Goal: Task Accomplishment & Management: Use online tool/utility

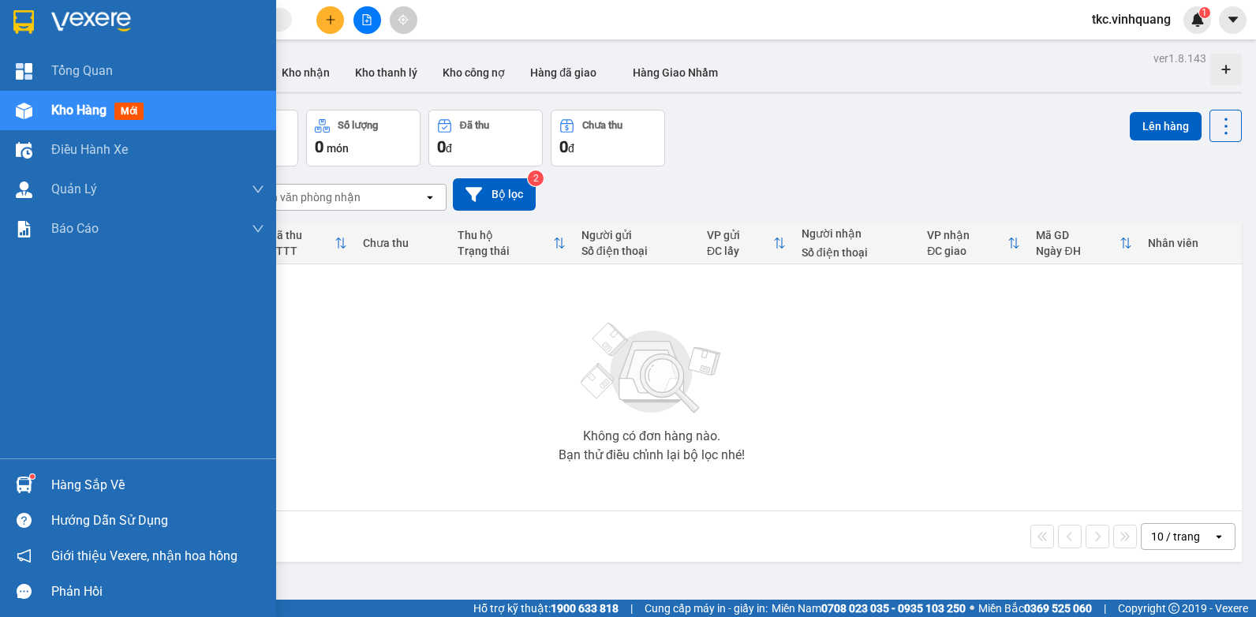
click at [70, 484] on div "Hàng sắp về" at bounding box center [157, 485] width 213 height 24
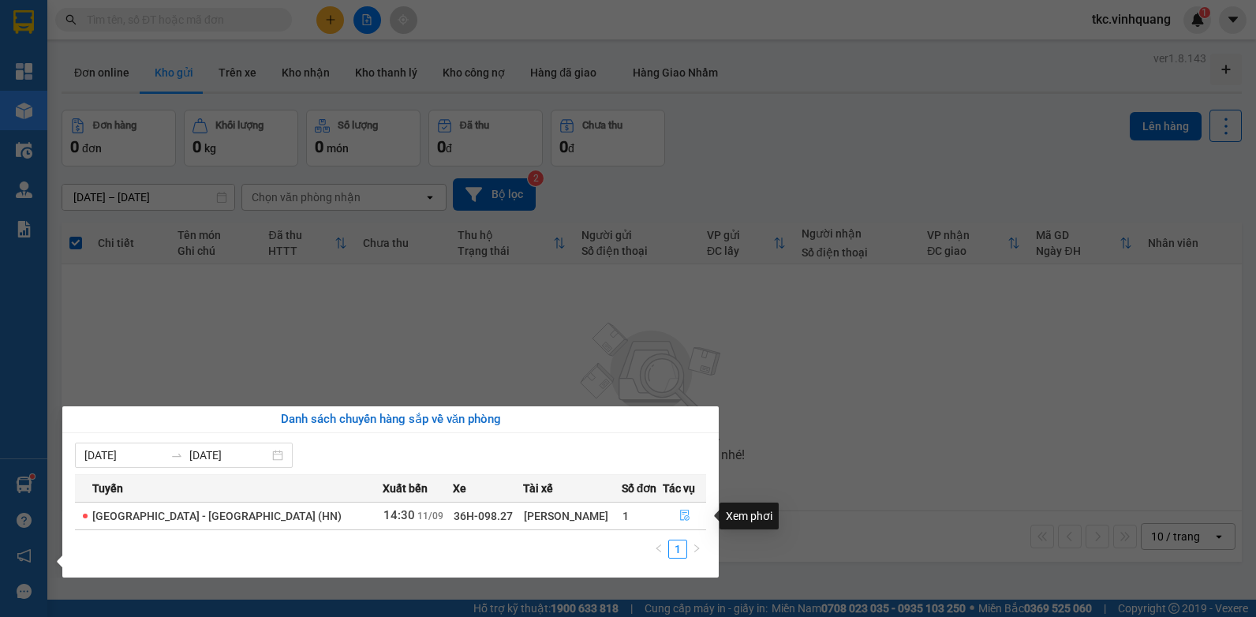
click at [679, 512] on icon "file-done" at bounding box center [684, 515] width 11 height 11
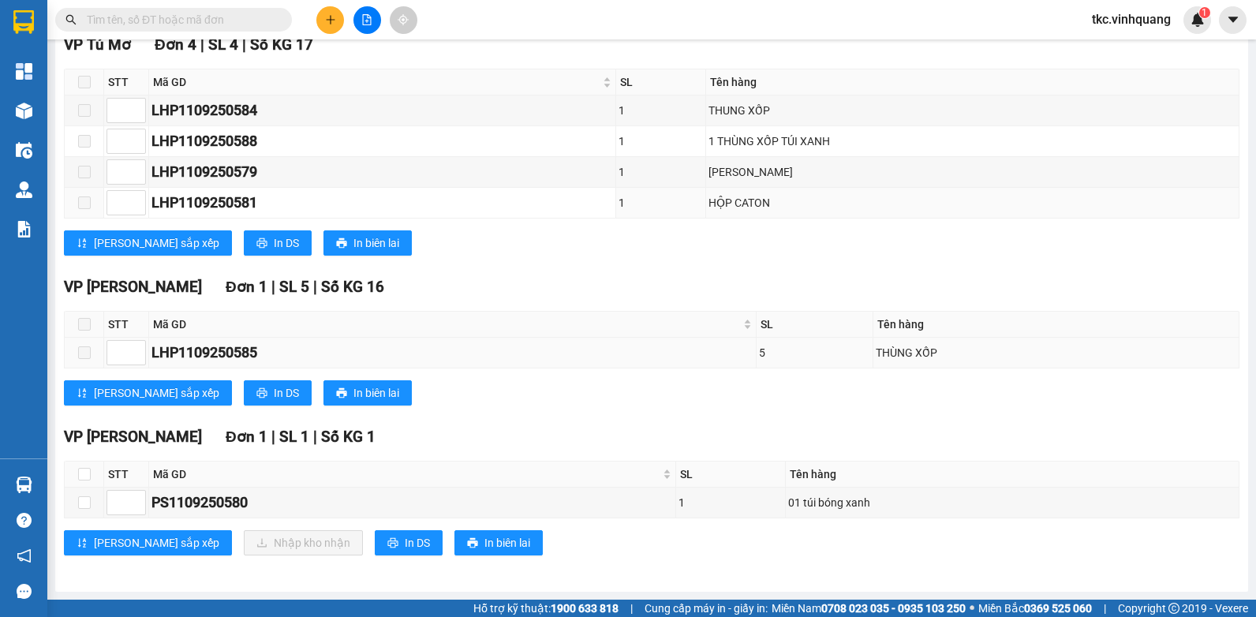
scroll to position [261, 0]
click at [84, 472] on input "checkbox" at bounding box center [84, 474] width 13 height 13
checkbox input "true"
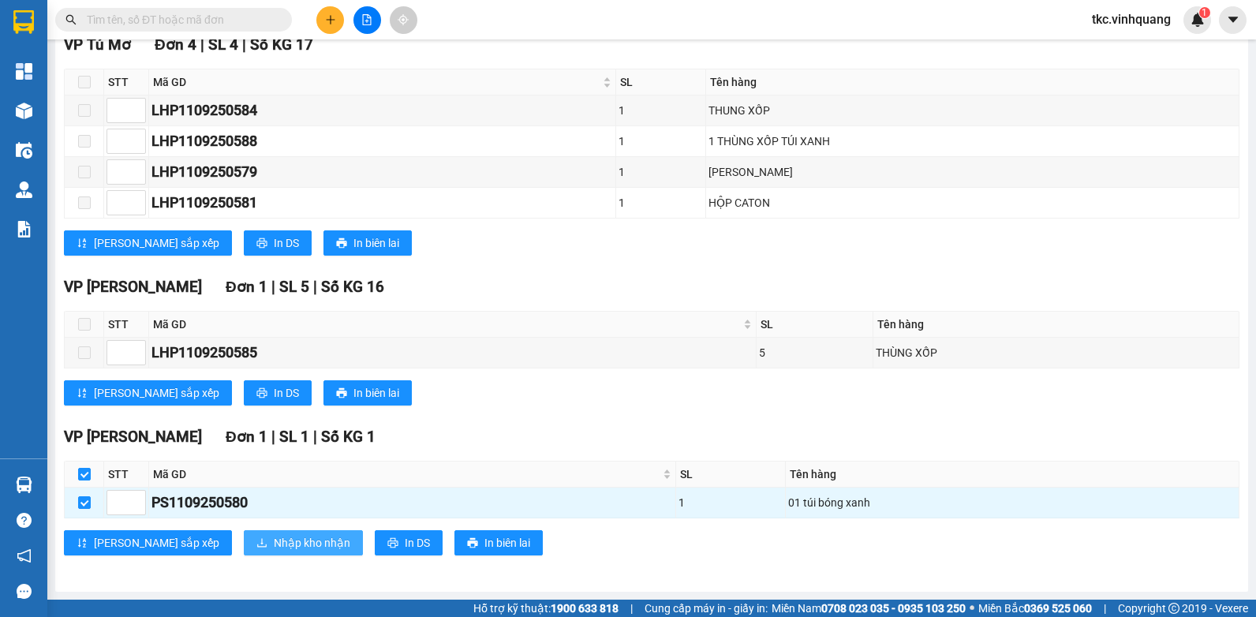
click at [274, 548] on span "Nhập kho nhận" at bounding box center [312, 542] width 77 height 17
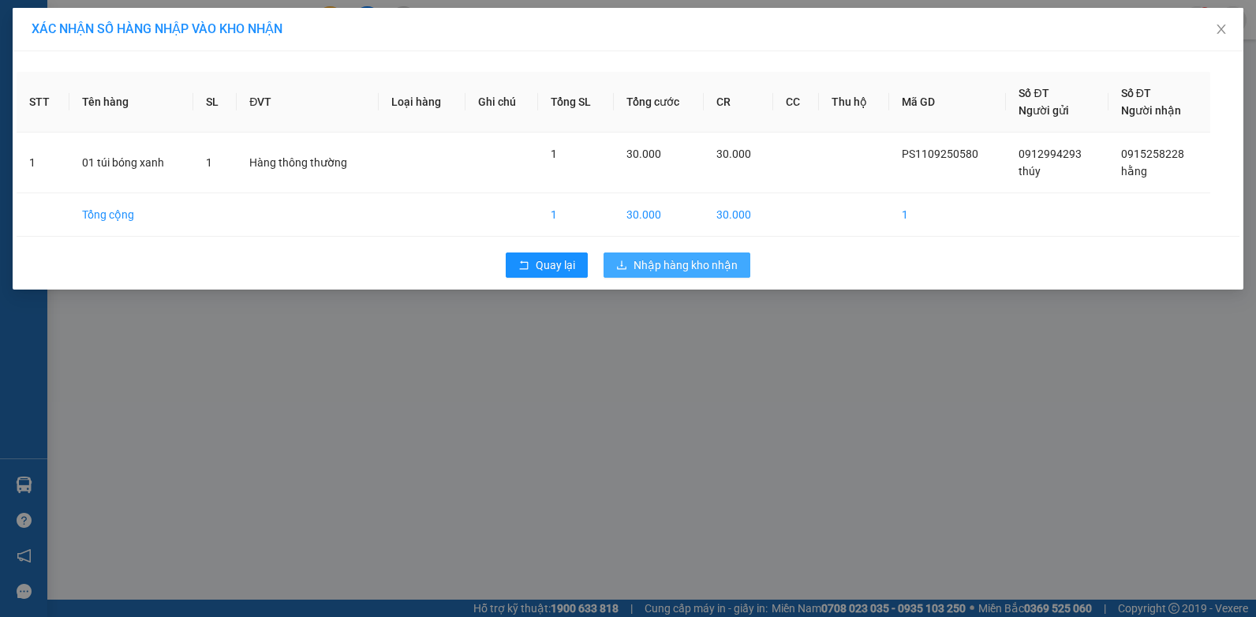
click at [686, 261] on span "Nhập hàng kho nhận" at bounding box center [686, 264] width 104 height 17
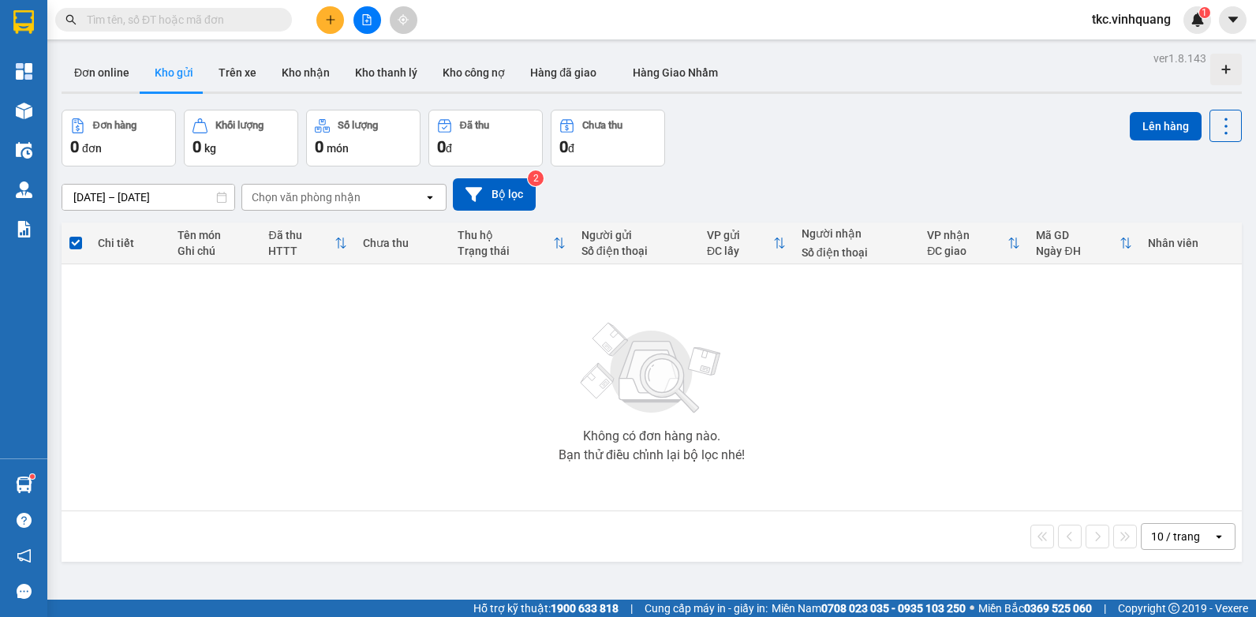
click at [294, 383] on div "Không có đơn hàng nào. Bạn thử điều chỉnh lại bộ lọc nhé!" at bounding box center [651, 387] width 1165 height 237
click at [172, 20] on input "text" at bounding box center [180, 19] width 186 height 17
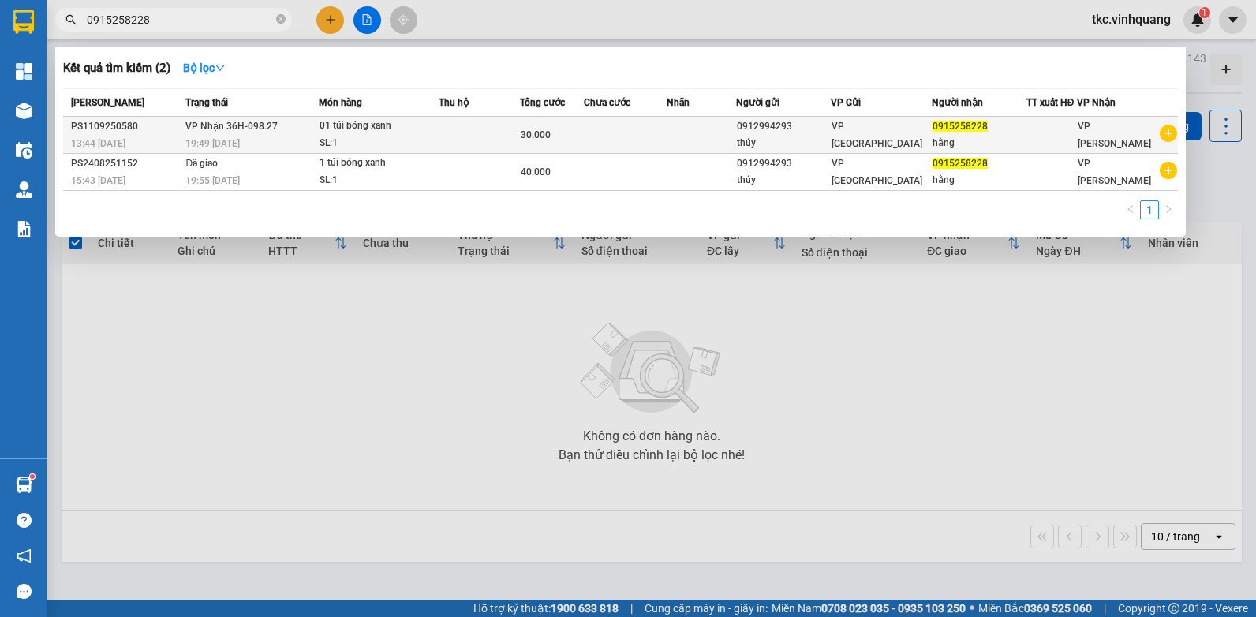
type input "0915258228"
click at [305, 133] on td "VP Nhận 36H-098.27 19:49 [DATE]" at bounding box center [249, 135] width 137 height 37
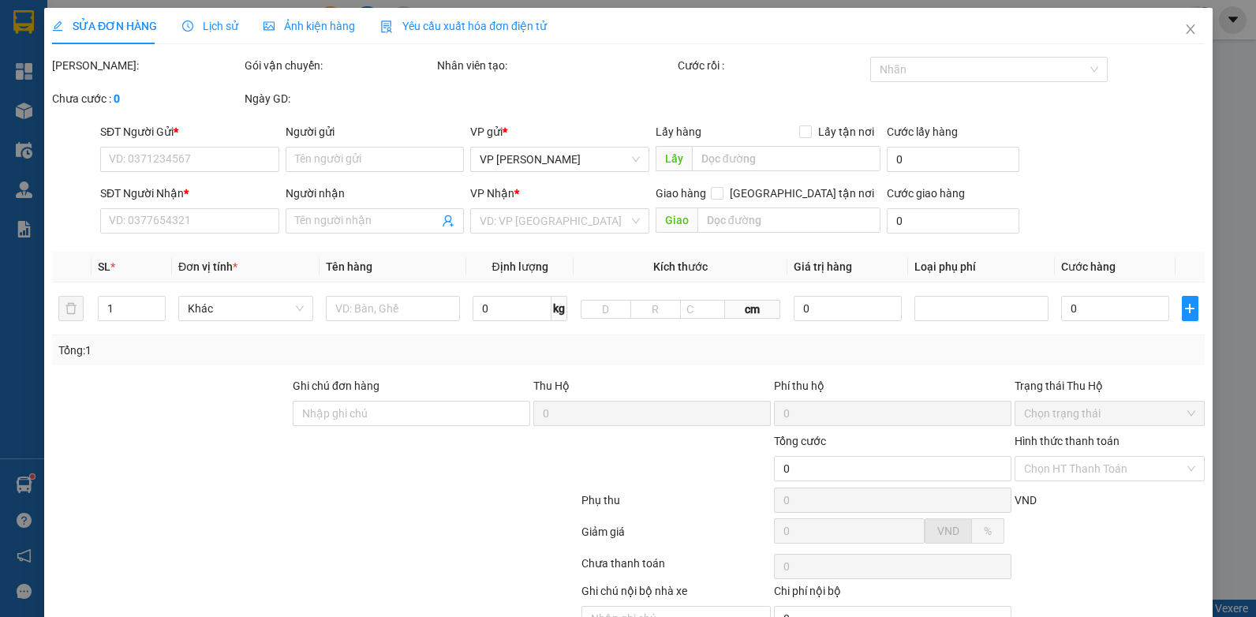
type input "0912994293"
type input "thúy"
type input "0915258228"
type input "hằng"
type input "30.000"
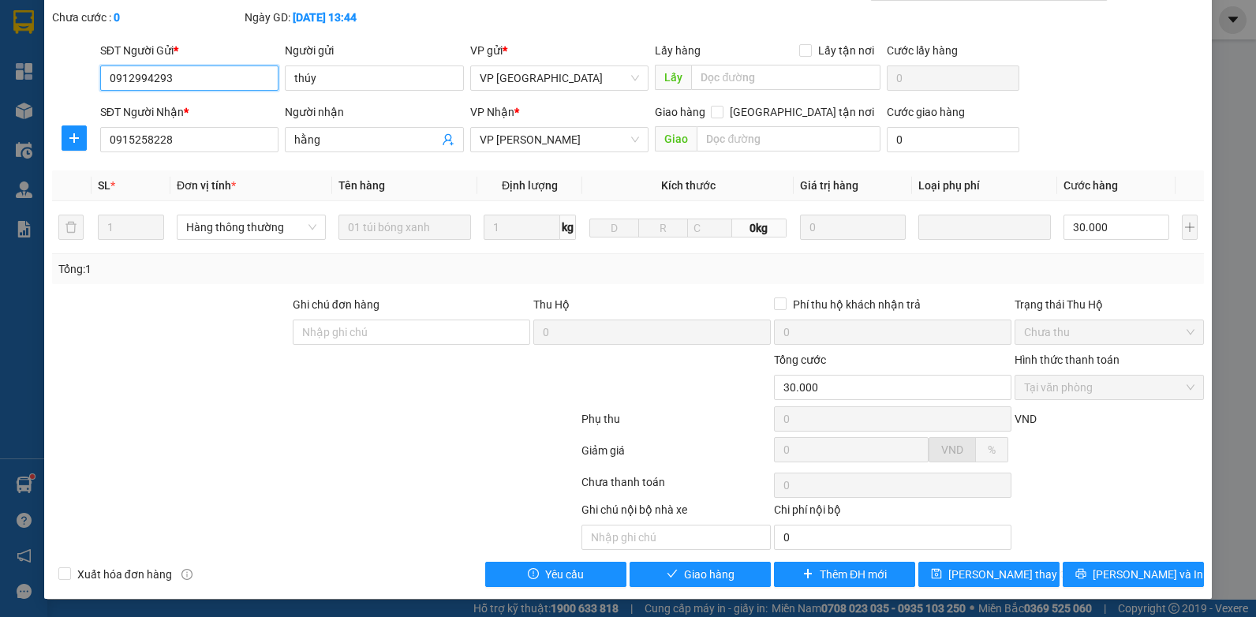
scroll to position [82, 0]
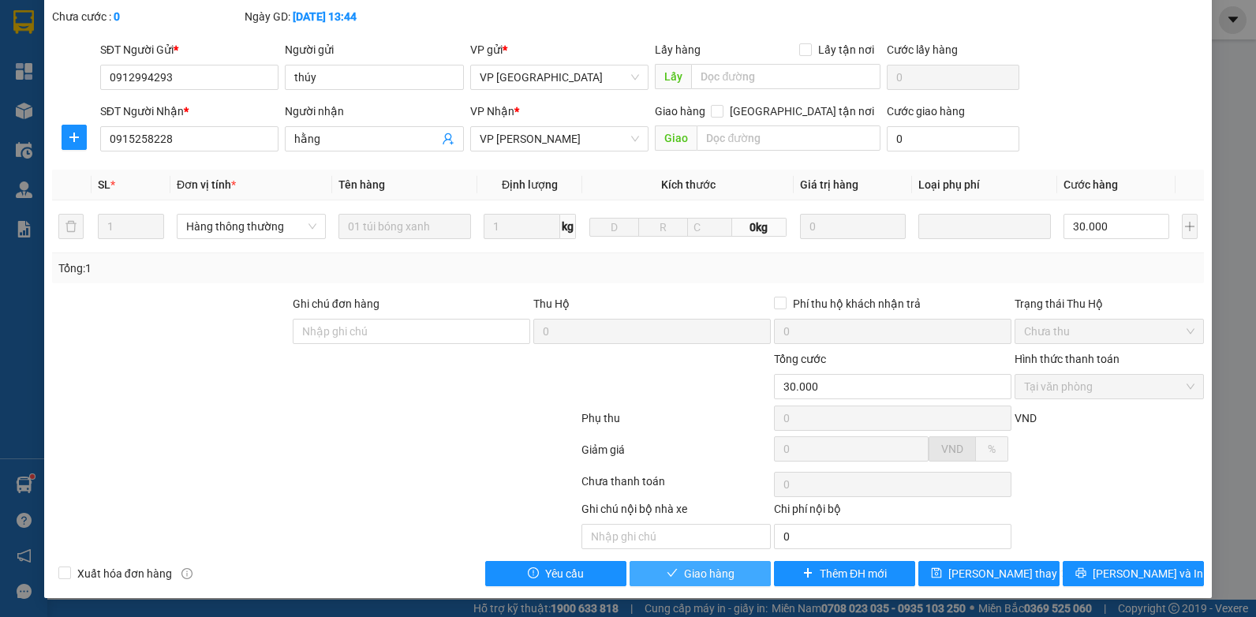
click at [698, 571] on span "Giao hàng" at bounding box center [709, 573] width 50 height 17
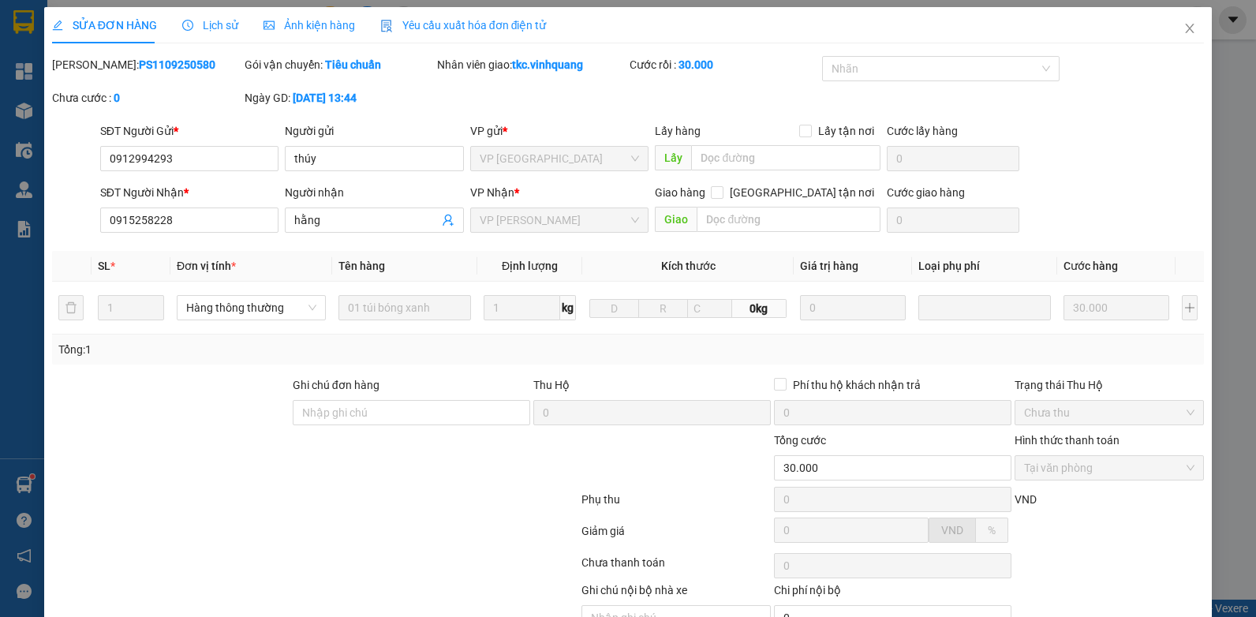
scroll to position [0, 0]
click at [1184, 29] on icon "close" at bounding box center [1190, 29] width 13 height 13
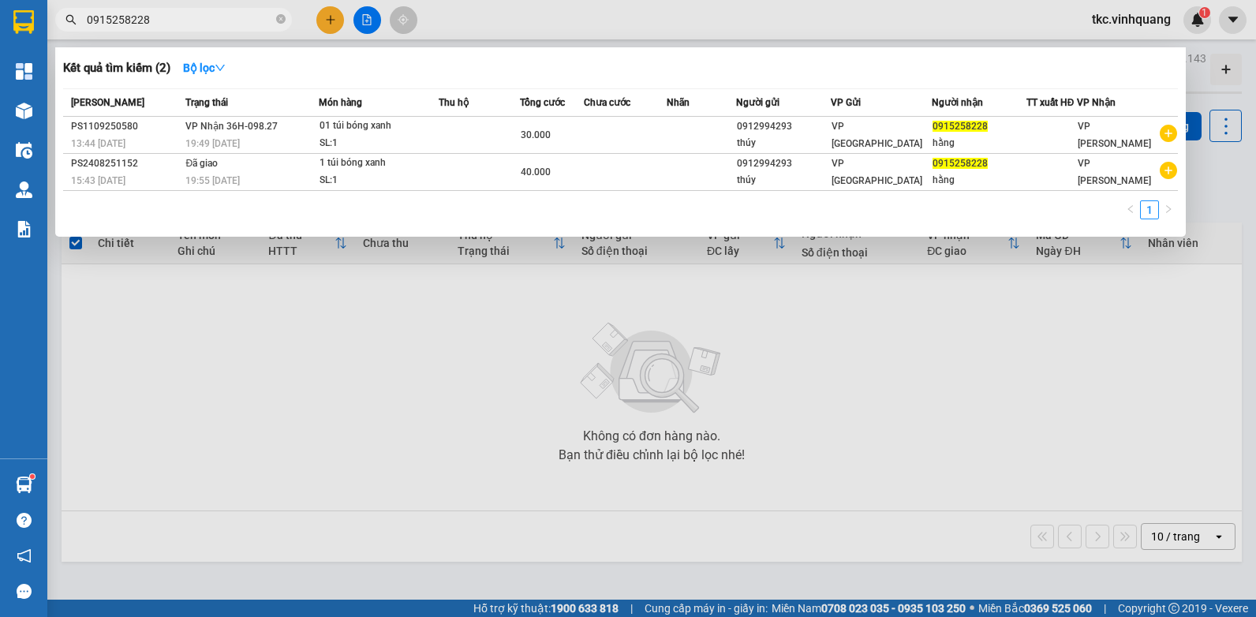
drag, startPoint x: 161, startPoint y: 17, endPoint x: 67, endPoint y: 45, distance: 98.1
click at [67, 34] on div "Kết quả tìm kiếm ( 2 ) Bộ lọc Mã ĐH Trạng thái Món hàng Thu hộ Tổng cước Chưa c…" at bounding box center [154, 20] width 308 height 28
